Goal: Information Seeking & Learning: Learn about a topic

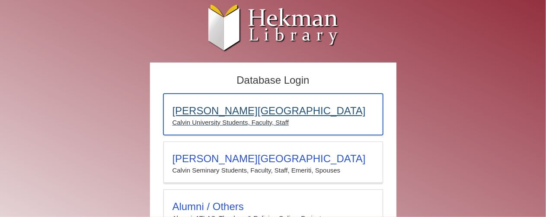
click at [202, 111] on h3 "[PERSON_NAME][GEOGRAPHIC_DATA]" at bounding box center [272, 111] width 201 height 12
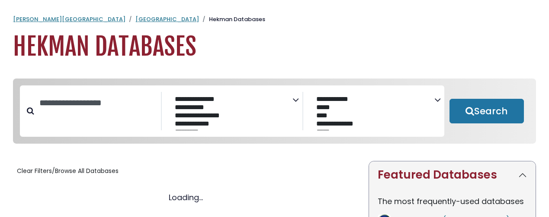
select select "Database Subject Filter"
select select "Database Vendors Filter"
select select "Database Subject Filter"
select select "Database Vendors Filter"
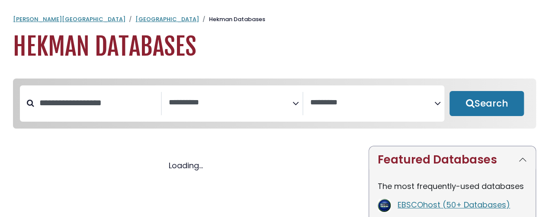
select select "Database Subject Filter"
select select "Database Vendors Filter"
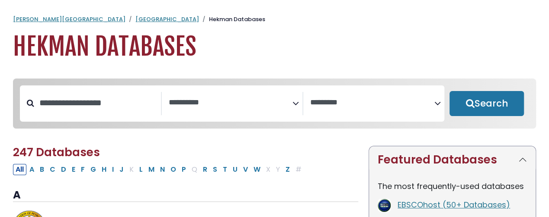
click at [195, 109] on span "Search filters" at bounding box center [231, 103] width 124 height 23
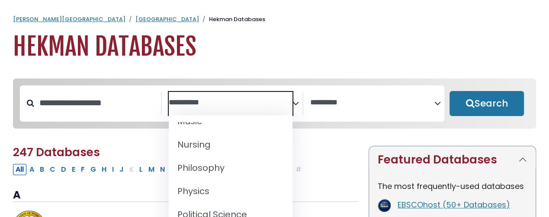
scroll to position [703, 0]
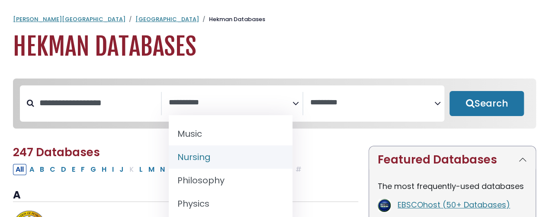
select select "*****"
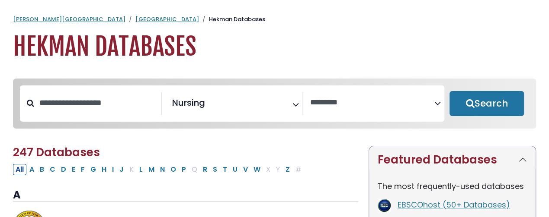
click at [495, 96] on button "Search" at bounding box center [486, 103] width 74 height 25
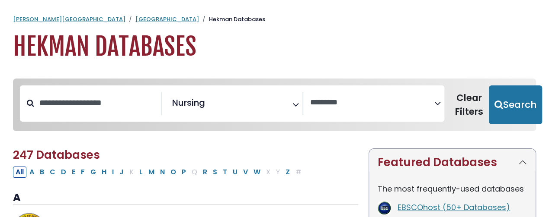
select select "Database Vendors Filter"
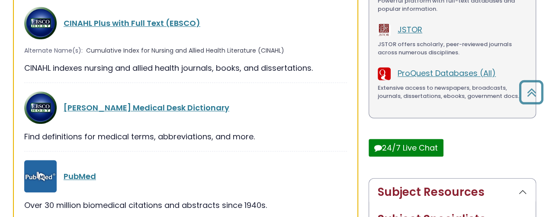
scroll to position [223, 0]
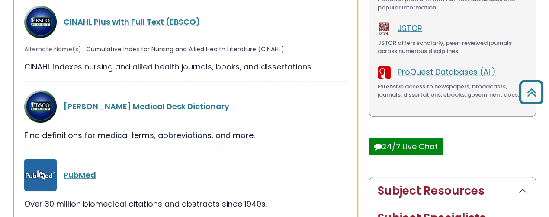
click at [189, 23] on link "CINAHL Plus with Full Text (EBSCO)" at bounding box center [132, 21] width 137 height 11
